Goal: Information Seeking & Learning: Check status

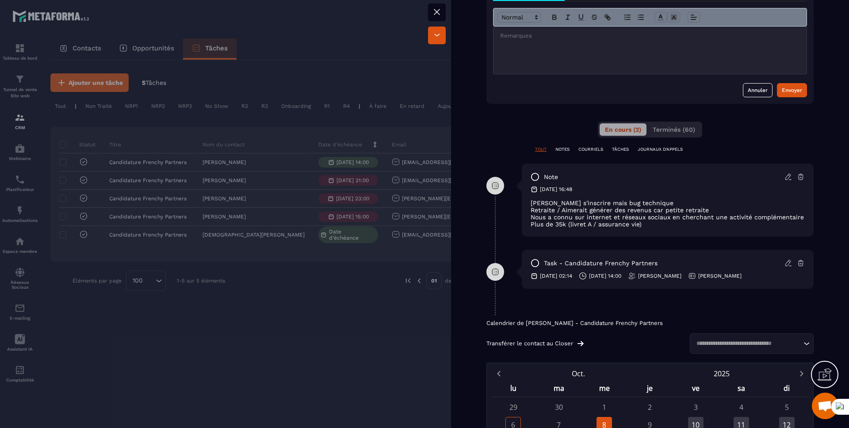
scroll to position [354, 0]
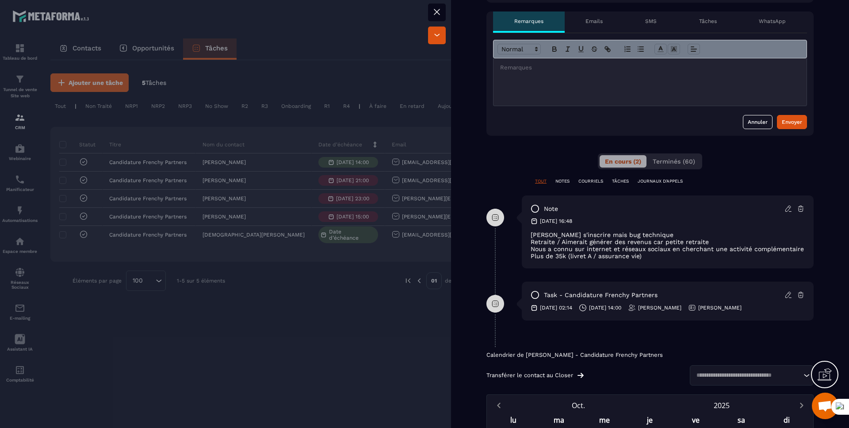
click at [529, 241] on div "note [DATE] 16:48 Voulait s'inscrire mais bug technique Retraite / Aimerait gén…" at bounding box center [668, 231] width 292 height 73
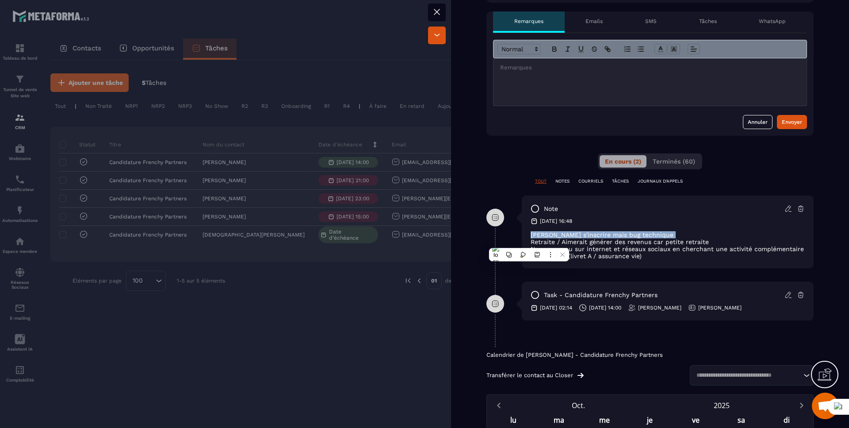
click at [529, 241] on div "note [DATE] 16:48 Voulait s'inscrire mais bug technique Retraite / Aimerait gén…" at bounding box center [668, 231] width 292 height 73
click at [646, 260] on p "Plus de 35k (livret A / assurance vie)" at bounding box center [668, 256] width 274 height 7
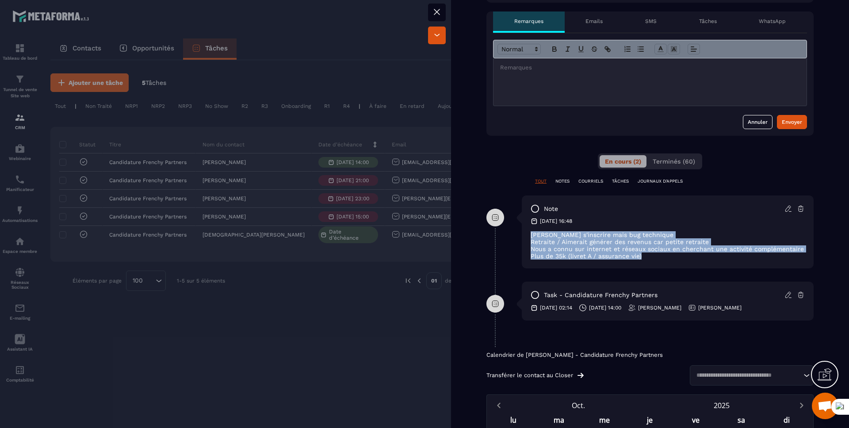
drag, startPoint x: 646, startPoint y: 272, endPoint x: 527, endPoint y: 241, distance: 122.9
click at [527, 241] on div "note [DATE] 16:48 Voulait s'inscrire mais bug technique Retraite / Aimerait gén…" at bounding box center [668, 231] width 292 height 73
copy div "[PERSON_NAME] s'inscrire mais bug technique Retraite / Aimerait générer des rev…"
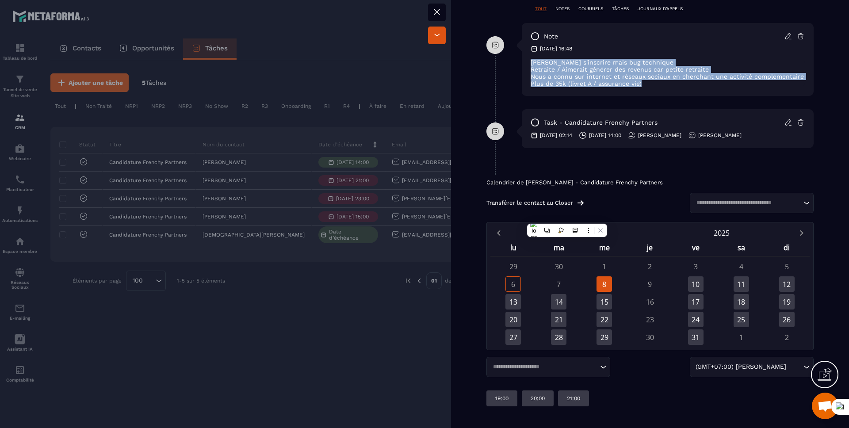
scroll to position [542, 0]
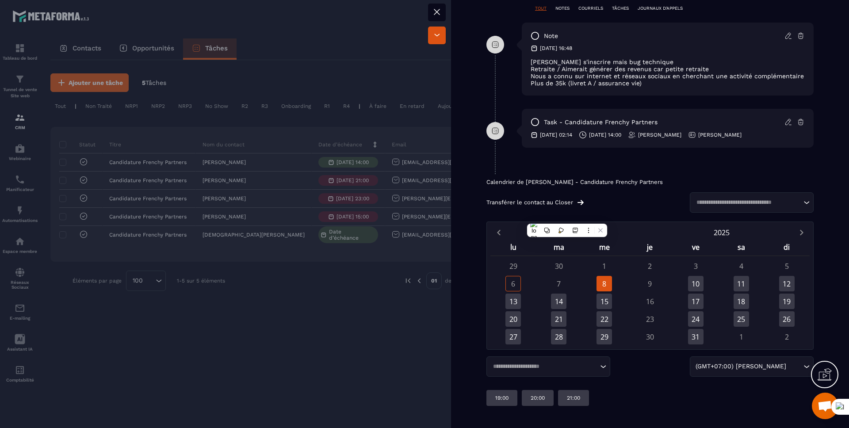
click at [652, 191] on div "Calendrier de [PERSON_NAME] - Candidature Frenchy Partners Transférer le contac…" at bounding box center [649, 196] width 327 height 34
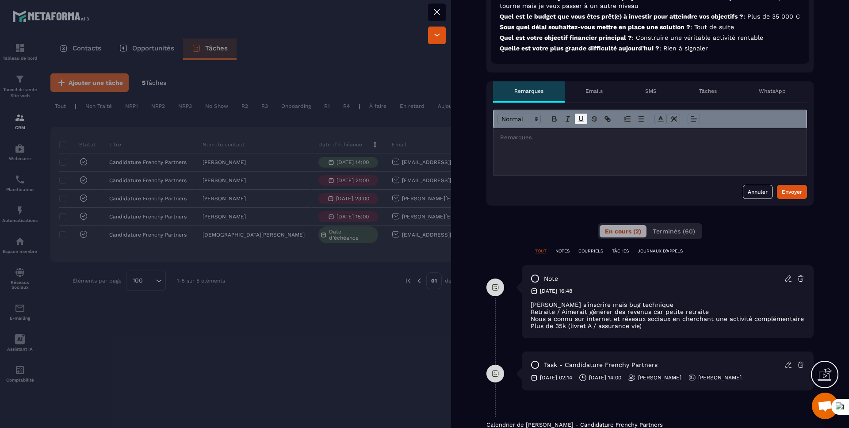
scroll to position [324, 0]
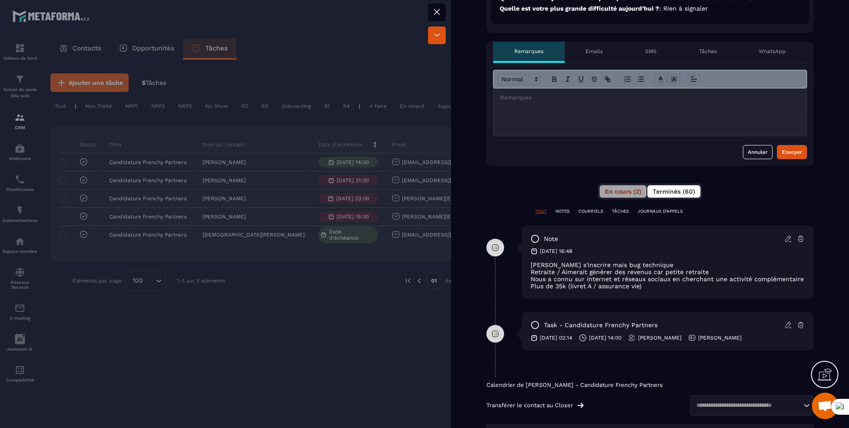
click at [674, 195] on span "Terminés (60)" at bounding box center [674, 191] width 42 height 7
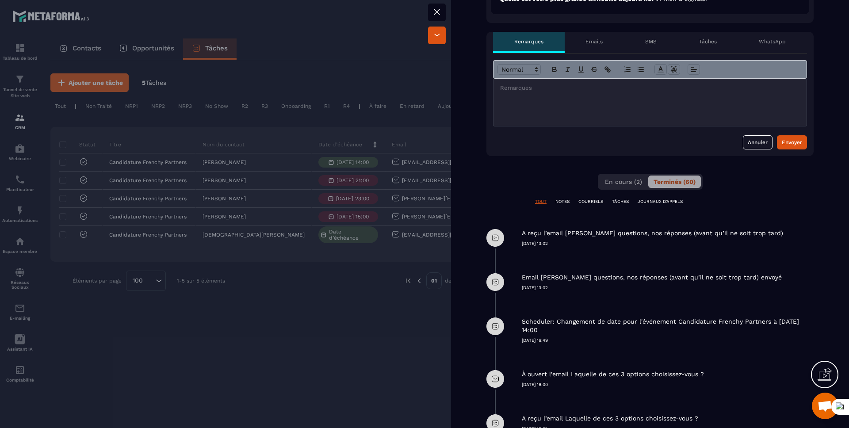
scroll to position [506, 0]
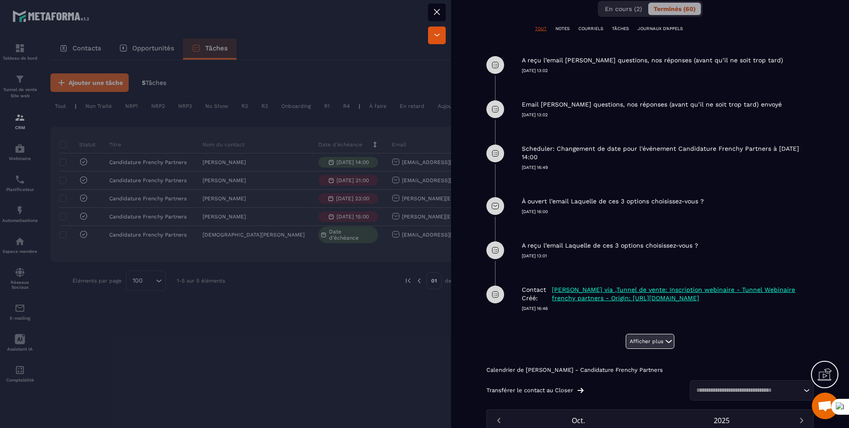
click at [626, 347] on button "Afficher plus" at bounding box center [650, 341] width 49 height 15
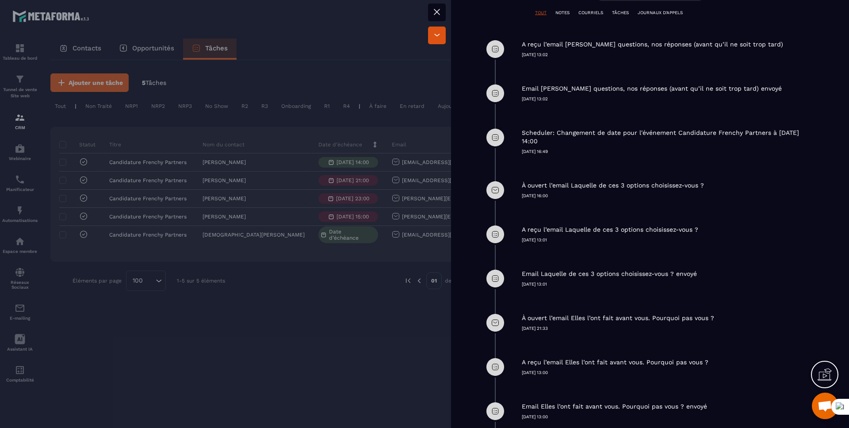
scroll to position [415, 0]
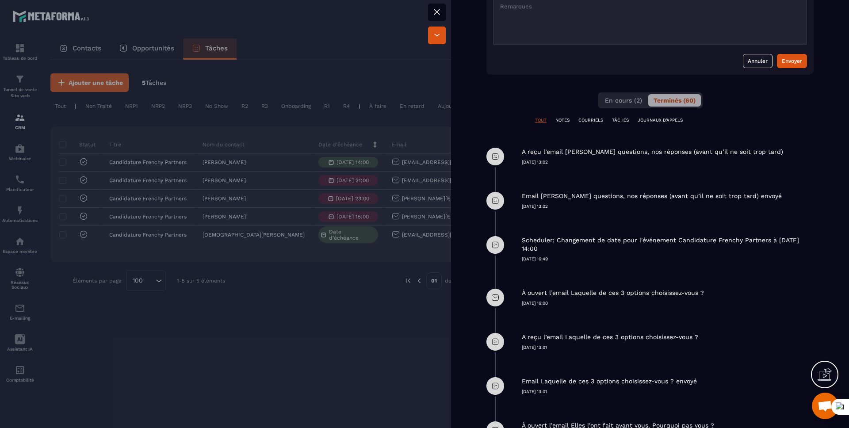
drag, startPoint x: 574, startPoint y: 257, endPoint x: 522, endPoint y: 249, distance: 52.3
click at [522, 249] on p "Scheduler: Changement de date pour l'événement Candidature Frenchy Partners à […" at bounding box center [667, 244] width 290 height 17
click at [524, 428] on div at bounding box center [424, 436] width 849 height 0
click at [432, 12] on icon at bounding box center [437, 12] width 11 height 11
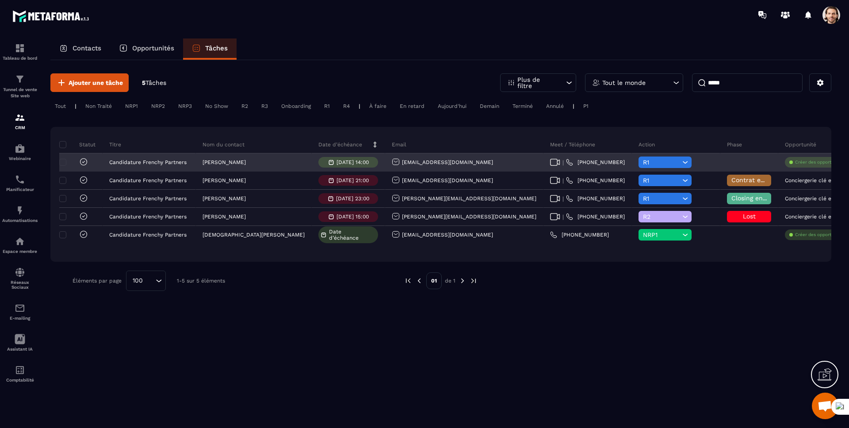
click at [212, 161] on p "[PERSON_NAME]" at bounding box center [224, 162] width 43 height 6
